Goal: Information Seeking & Learning: Learn about a topic

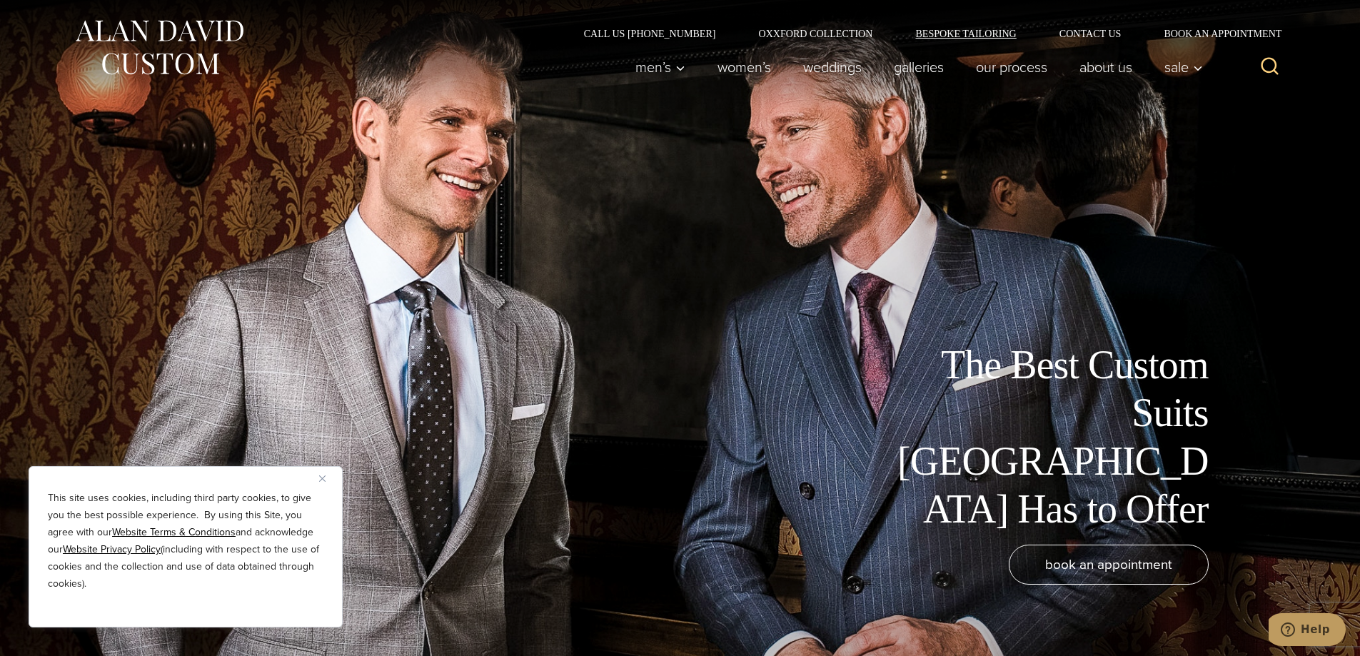
click at [990, 35] on link "Bespoke Tailoring" at bounding box center [965, 34] width 143 height 10
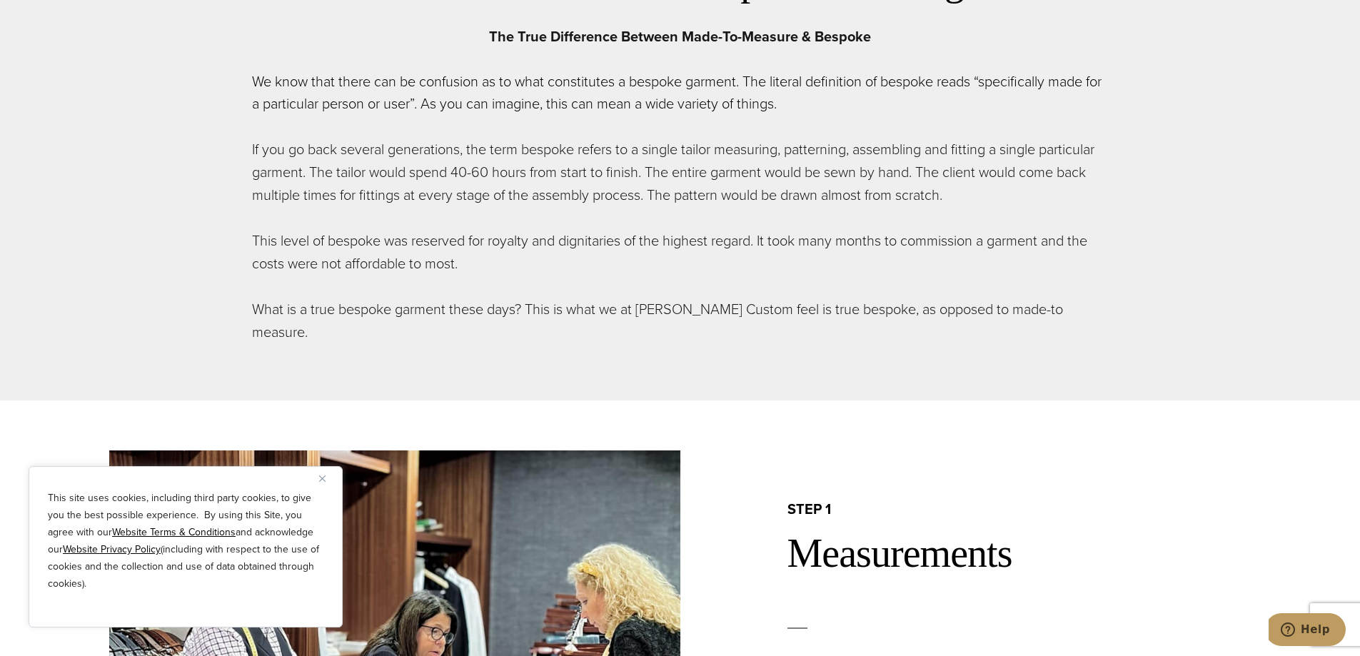
scroll to position [928, 0]
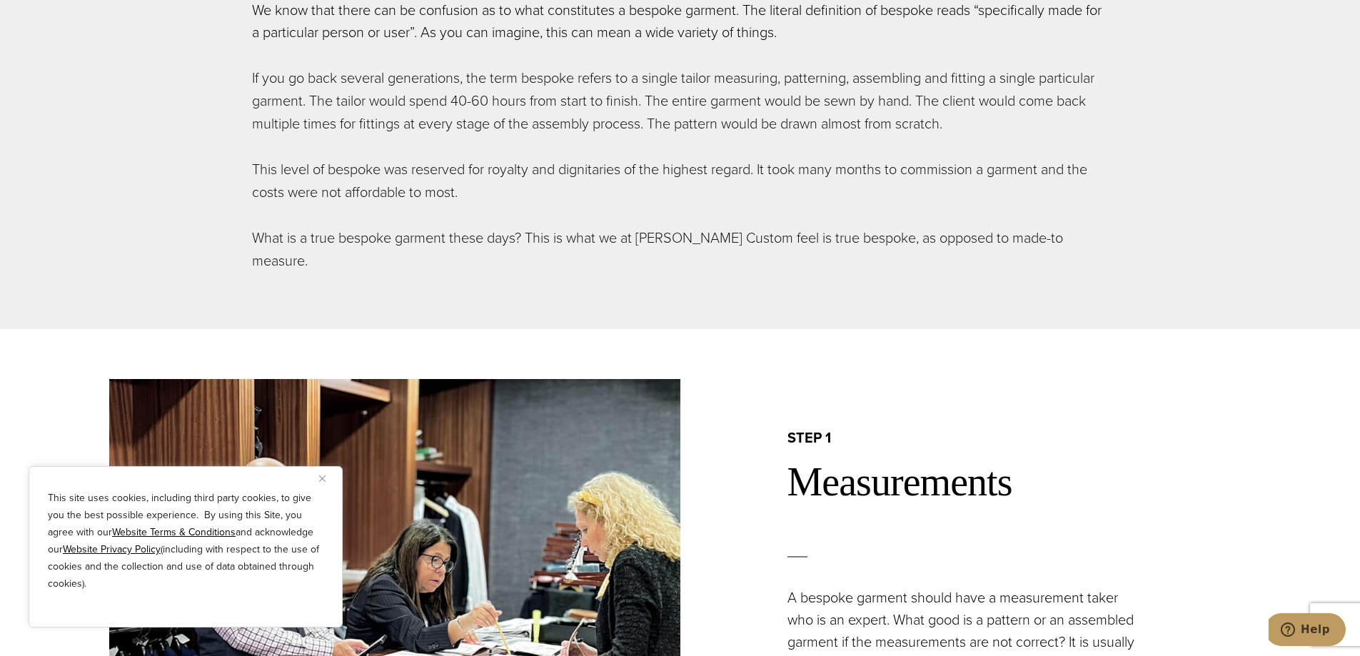
click at [326, 477] on button "Close" at bounding box center [327, 478] width 17 height 17
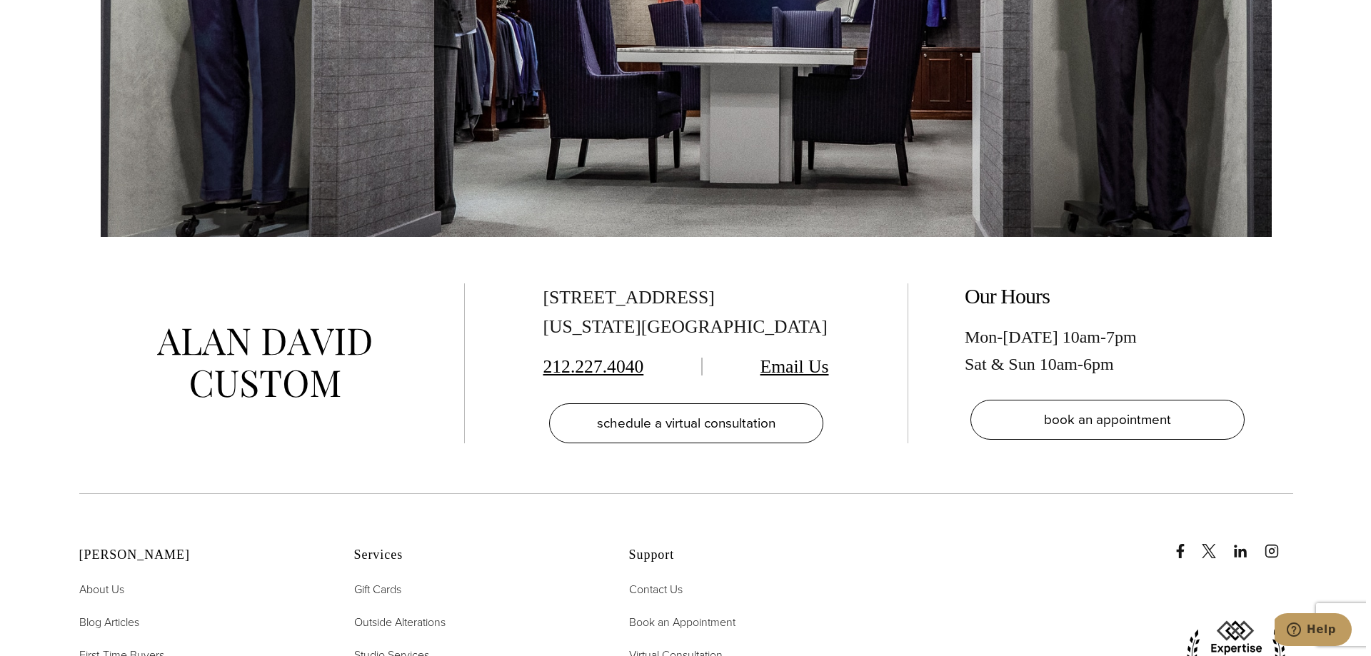
scroll to position [6354, 0]
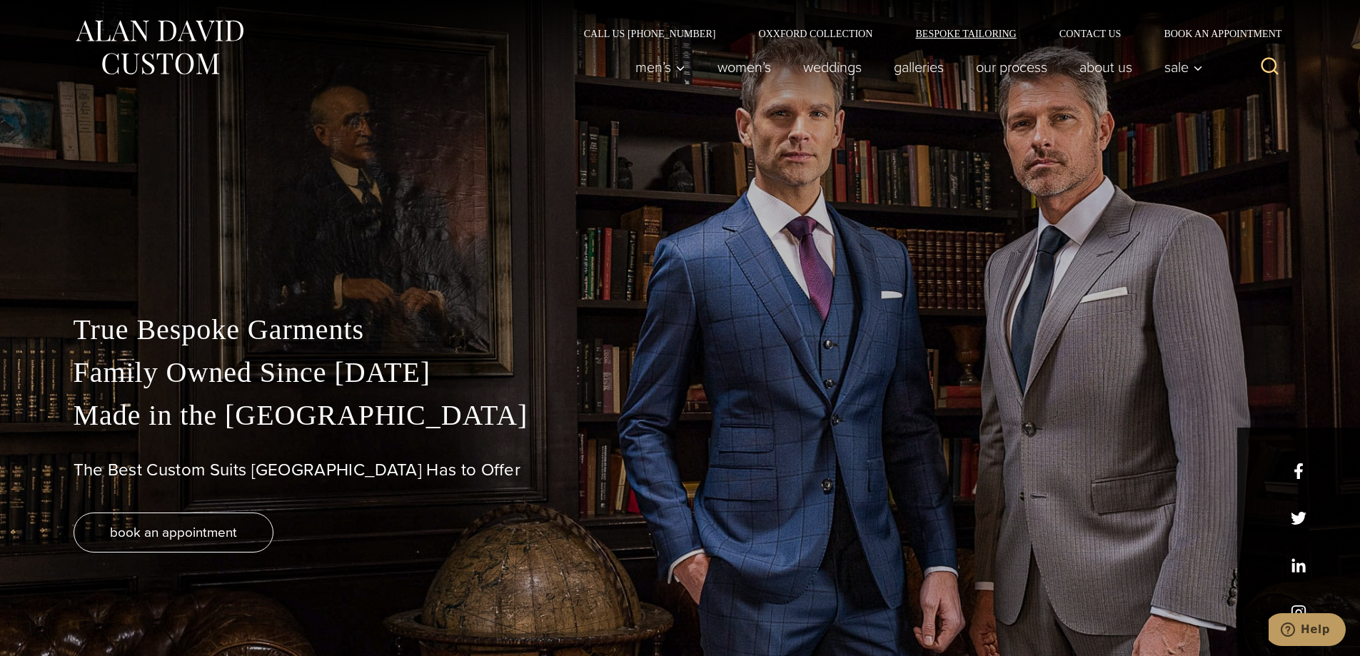
click at [959, 31] on link "Bespoke Tailoring" at bounding box center [965, 34] width 143 height 10
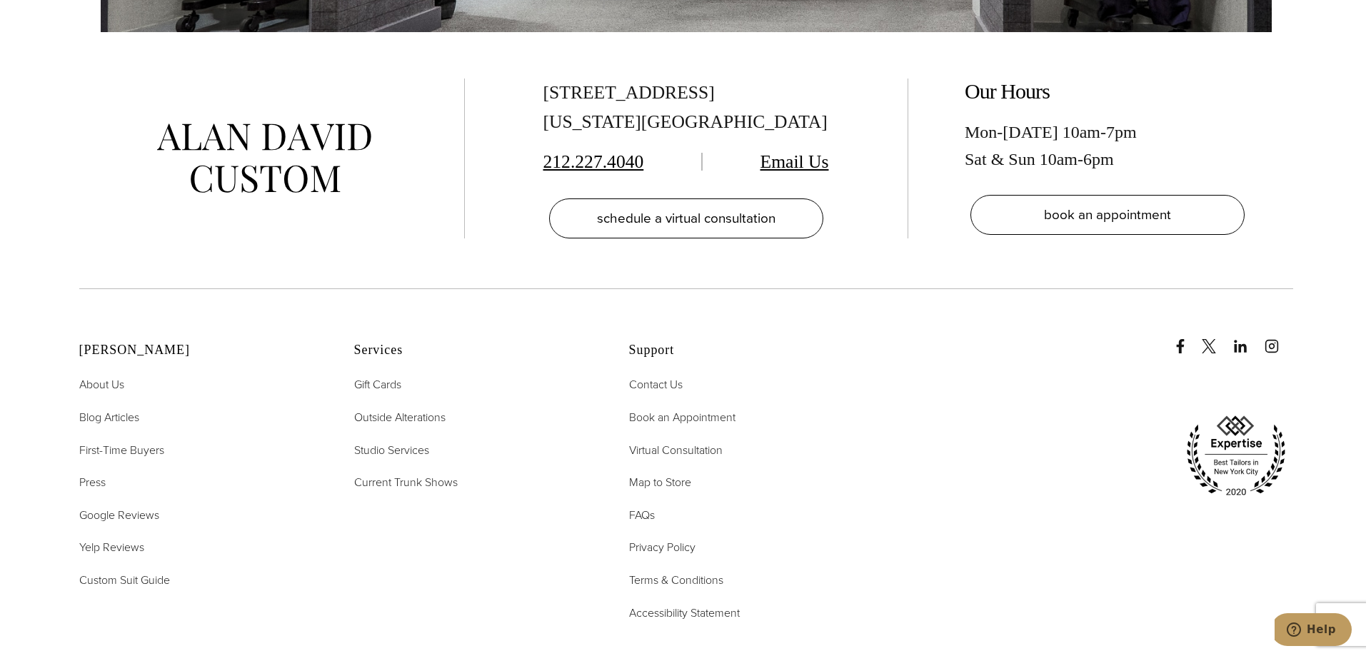
scroll to position [6568, 0]
